Goal: Task Accomplishment & Management: Use online tool/utility

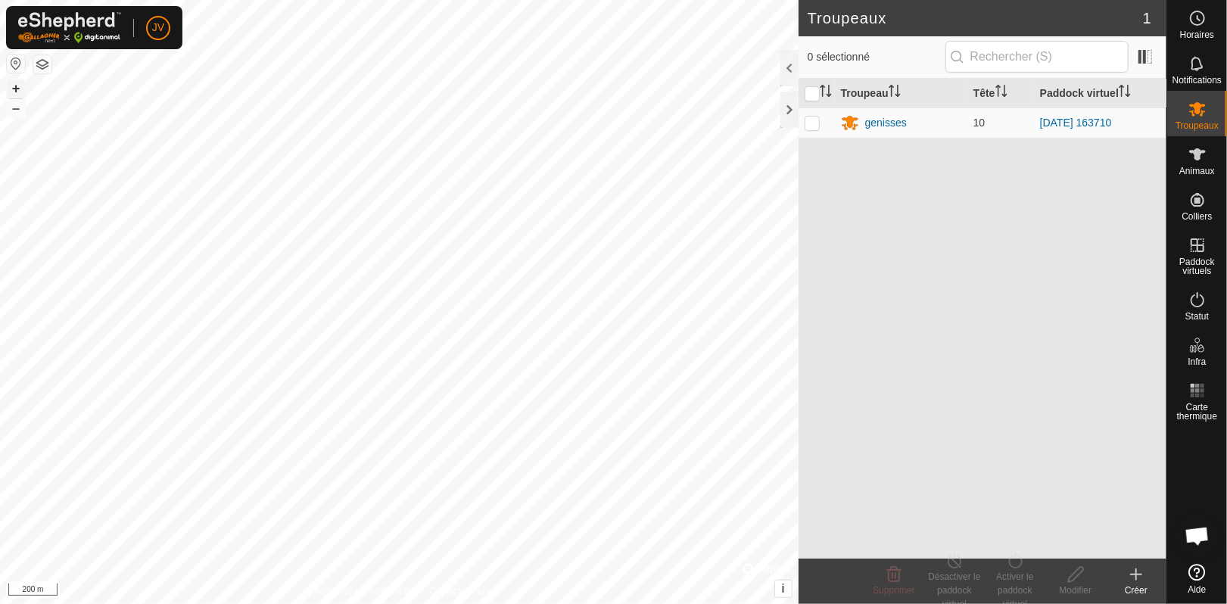
click at [16, 84] on button "+" at bounding box center [16, 88] width 18 height 18
click at [17, 88] on button "+" at bounding box center [16, 88] width 18 height 18
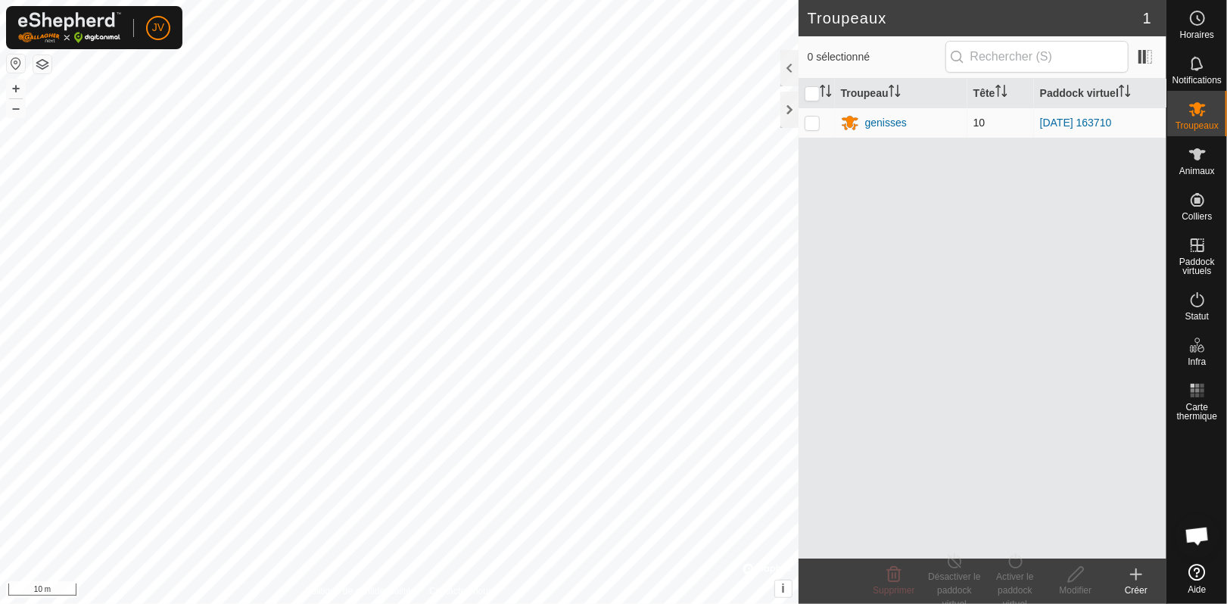
click at [813, 123] on p-checkbox at bounding box center [811, 123] width 15 height 12
checkbox input "true"
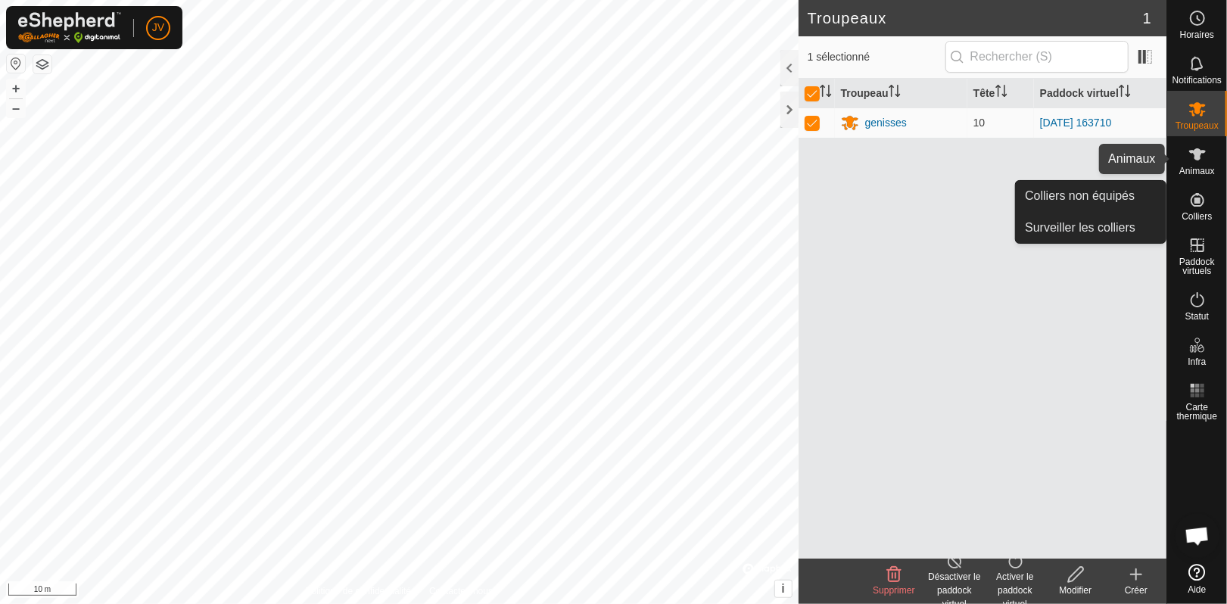
click at [1201, 154] on icon at bounding box center [1197, 154] width 18 height 18
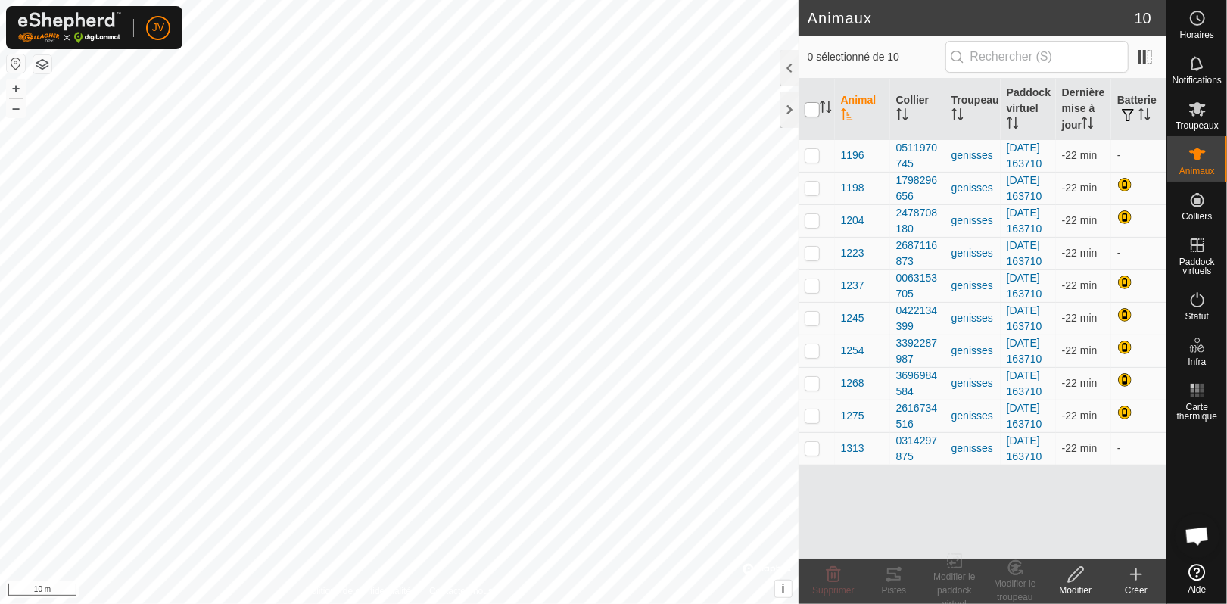
click at [811, 109] on input "checkbox" at bounding box center [811, 109] width 15 height 15
checkbox input "true"
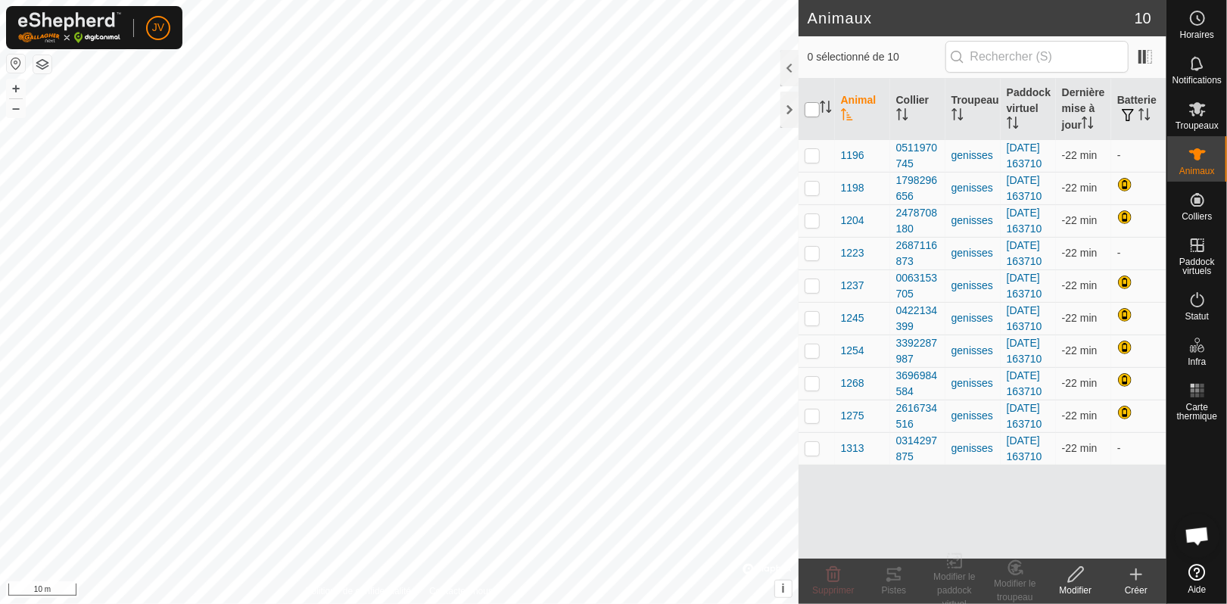
checkbox input "true"
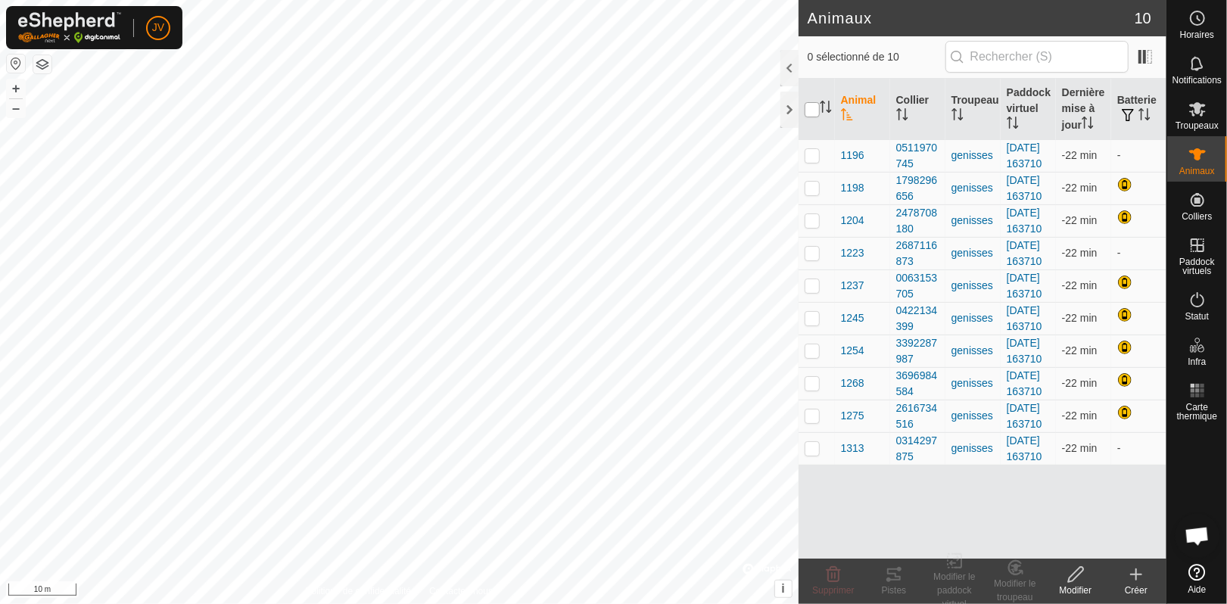
checkbox input "true"
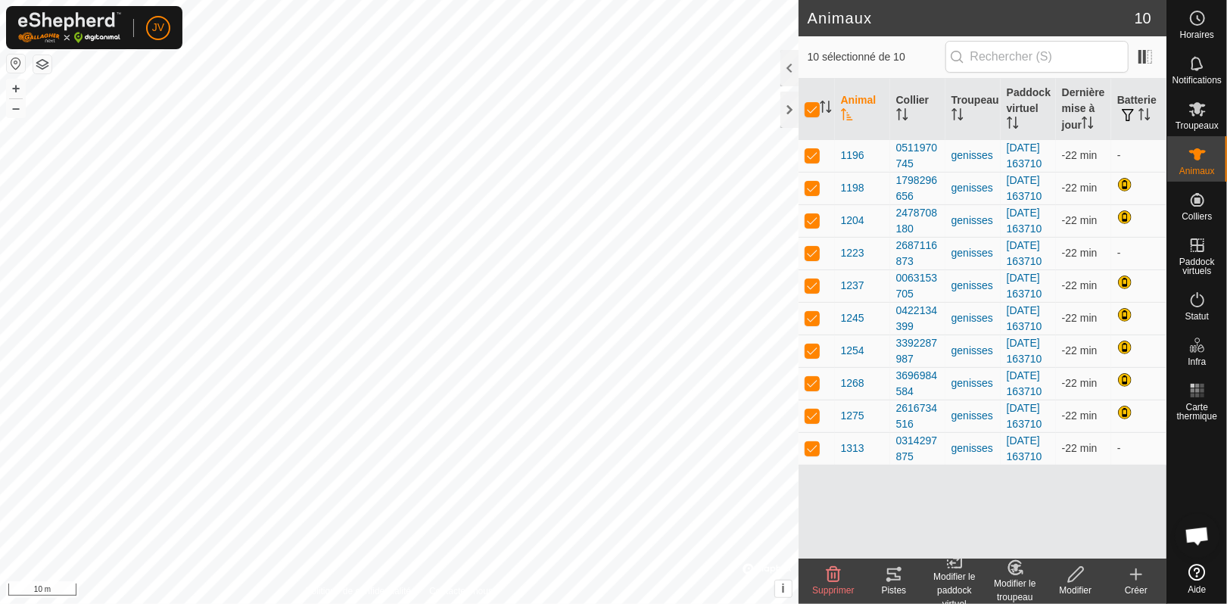
click at [893, 574] on icon at bounding box center [894, 574] width 14 height 12
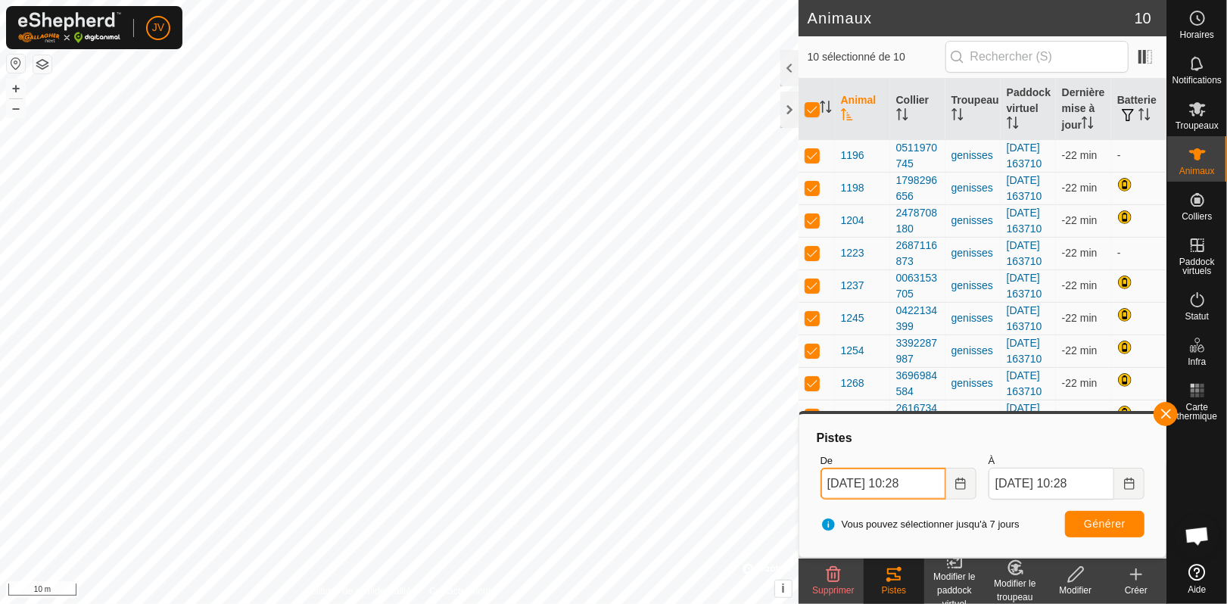
click at [933, 488] on input "12 Sep. 2025 10:28" at bounding box center [883, 484] width 126 height 32
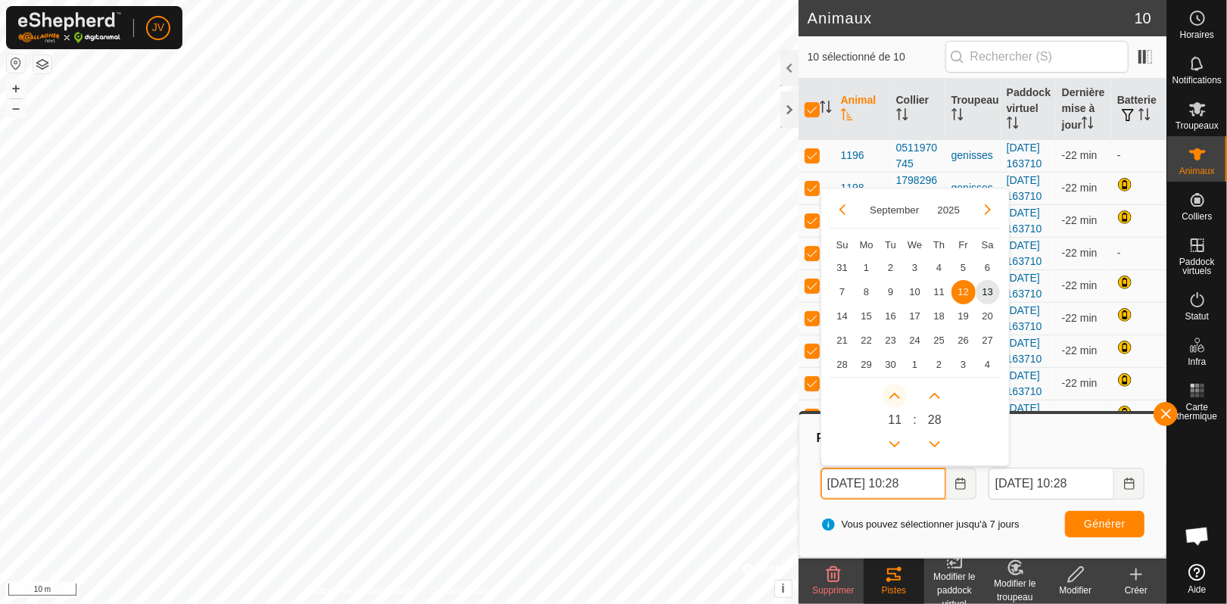
click at [898, 394] on button "Next Hour" at bounding box center [894, 396] width 24 height 24
click at [898, 396] on span "Next Hour" at bounding box center [898, 396] width 0 height 0
click at [898, 394] on button "Next Hour" at bounding box center [894, 396] width 24 height 24
click at [898, 394] on icon "Next Hour" at bounding box center [894, 396] width 12 height 12
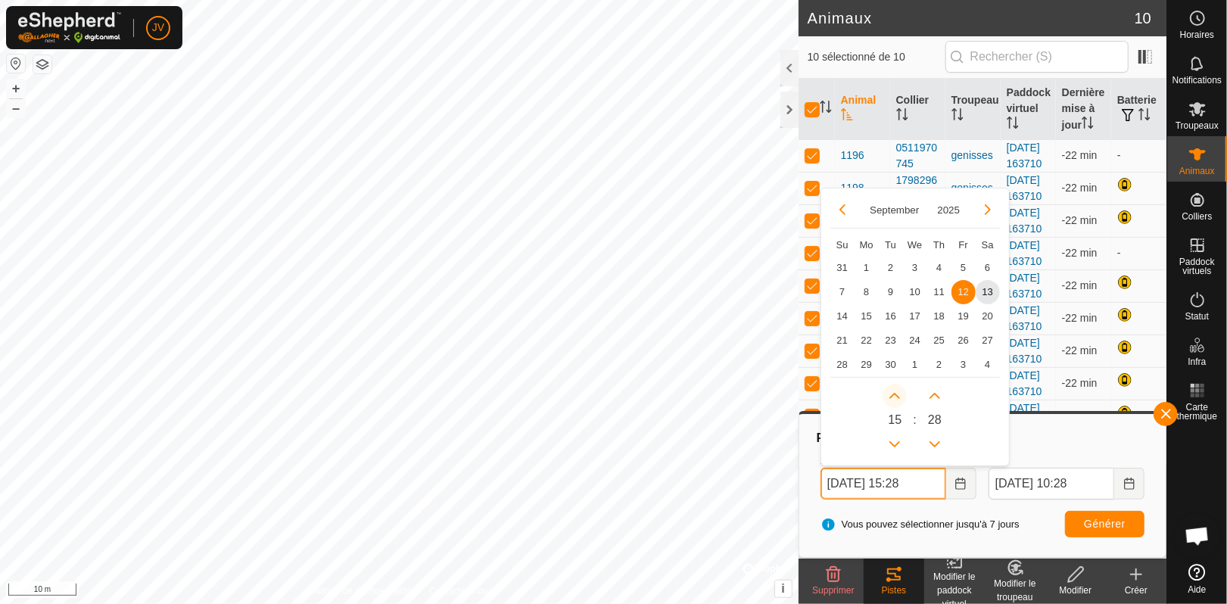
click at [898, 394] on button "Next Hour" at bounding box center [894, 396] width 24 height 24
click at [898, 394] on icon "Next Hour" at bounding box center [894, 396] width 12 height 12
click at [893, 439] on button "Previous Hour" at bounding box center [894, 444] width 24 height 24
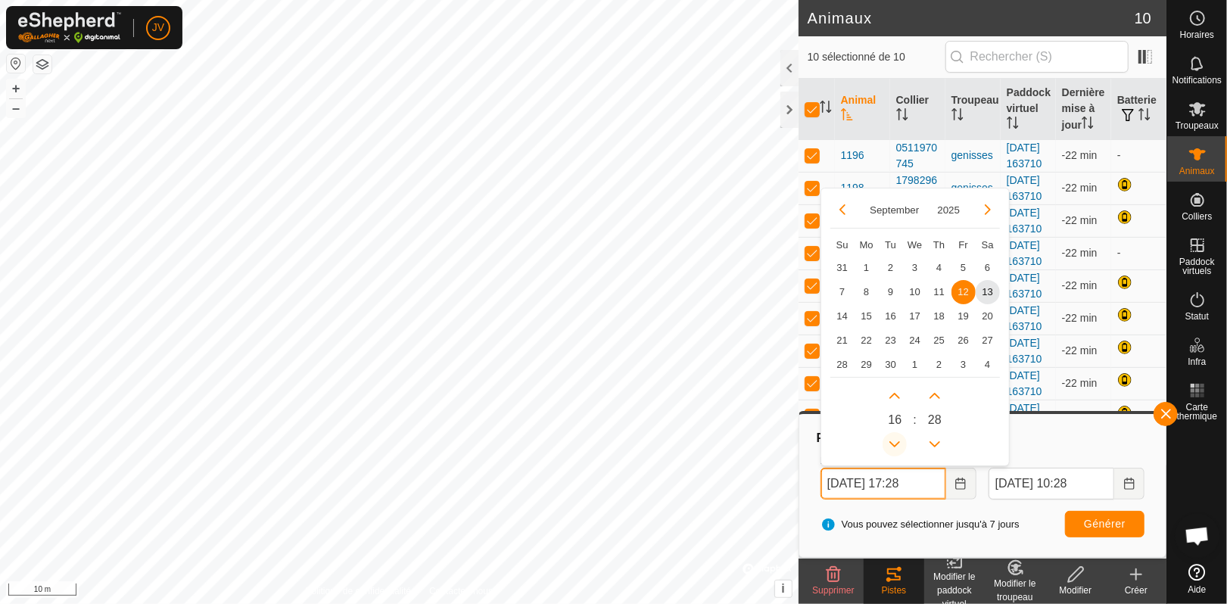
type input "12 Sep. 2025 16:28"
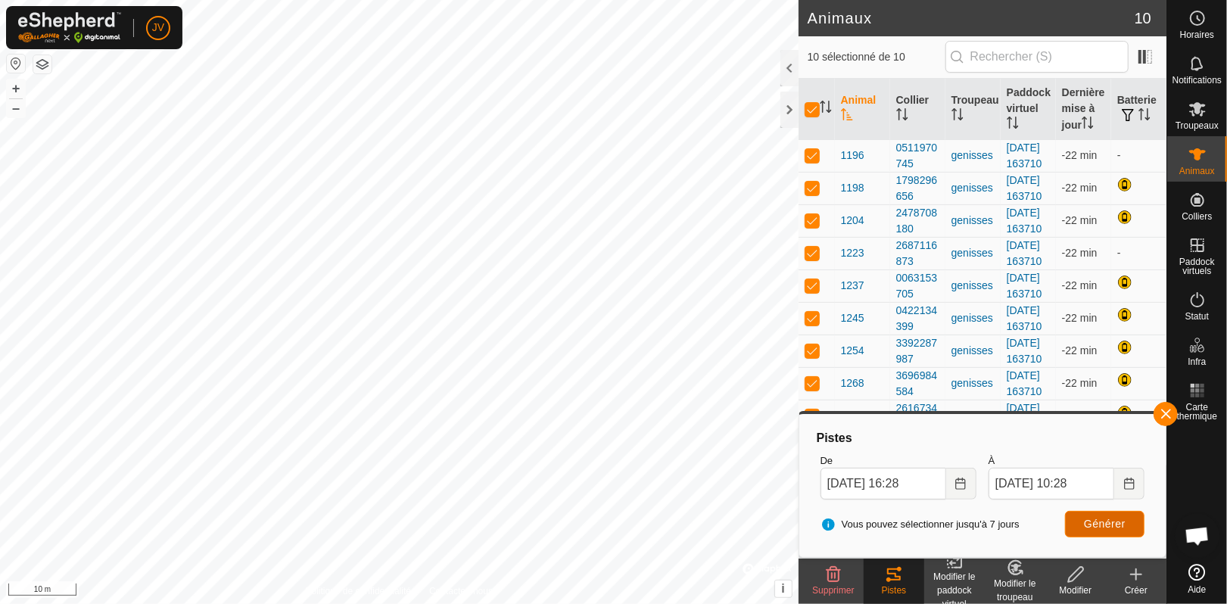
click at [1114, 525] on span "Générer" at bounding box center [1105, 524] width 42 height 12
